Goal: Find specific page/section: Find specific page/section

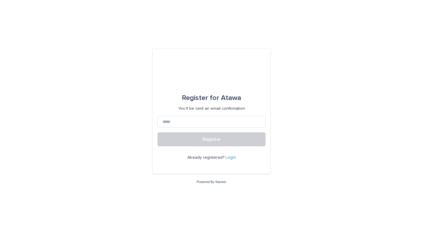
click at [229, 158] on link "Login" at bounding box center [230, 158] width 10 height 4
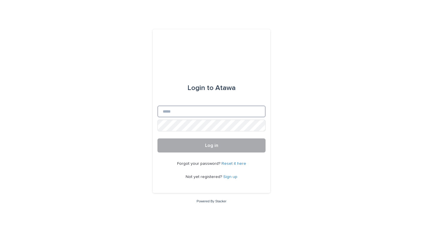
type input "**********"
click at [210, 143] on span "Log in" at bounding box center [211, 145] width 13 height 5
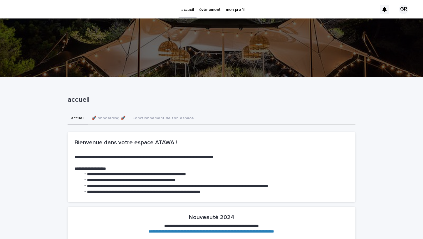
click at [209, 8] on p "événement" at bounding box center [209, 6] width 21 height 12
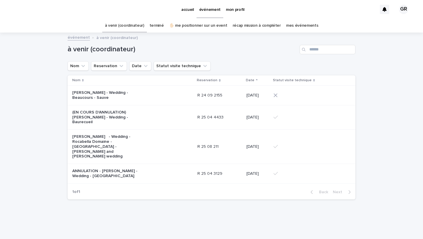
click at [115, 96] on p "[PERSON_NAME] - Wedding - Beaucours - Sauve" at bounding box center [108, 95] width 73 height 10
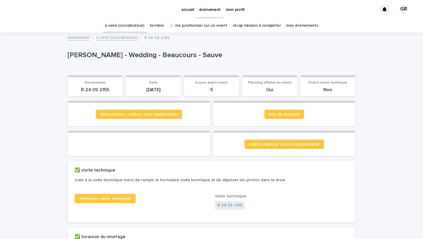
scroll to position [3, 0]
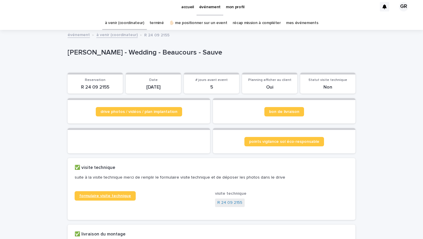
click at [94, 198] on span "formulaire visite technique" at bounding box center [105, 196] width 52 height 4
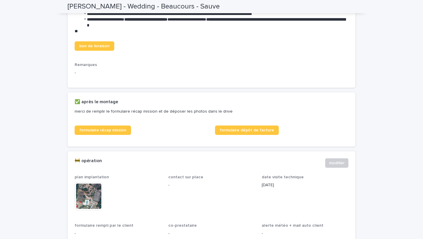
scroll to position [0, 0]
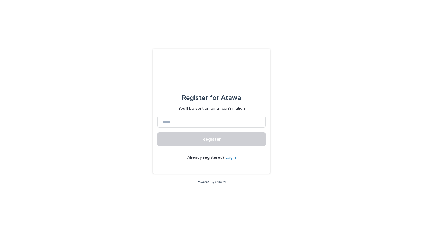
click at [231, 159] on link "Login" at bounding box center [230, 158] width 10 height 4
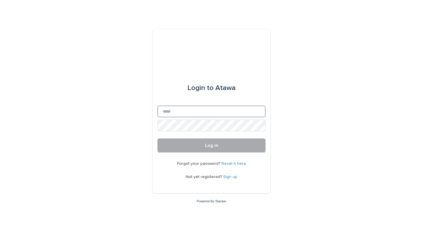
type input "**********"
click at [222, 144] on button "Log in" at bounding box center [211, 146] width 108 height 14
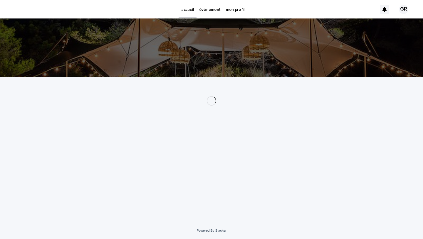
click at [202, 8] on p "événement" at bounding box center [209, 6] width 21 height 12
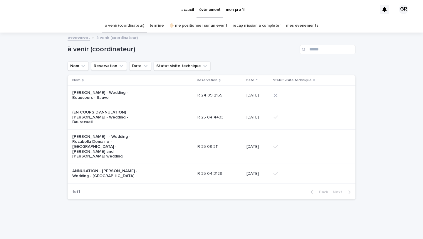
click at [159, 26] on link "terminé" at bounding box center [156, 26] width 14 height 14
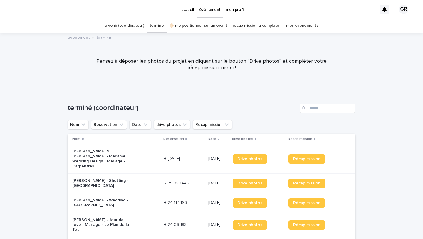
click at [125, 26] on link "à venir (coordinateur)" at bounding box center [124, 26] width 39 height 14
